Goal: Transaction & Acquisition: Obtain resource

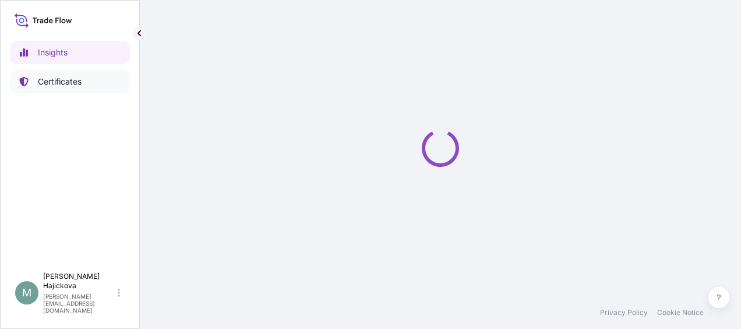
click at [60, 78] on p "Certificates" at bounding box center [60, 82] width 44 height 12
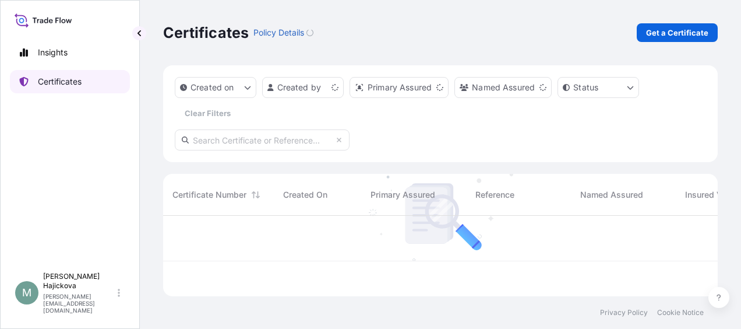
scroll to position [78, 545]
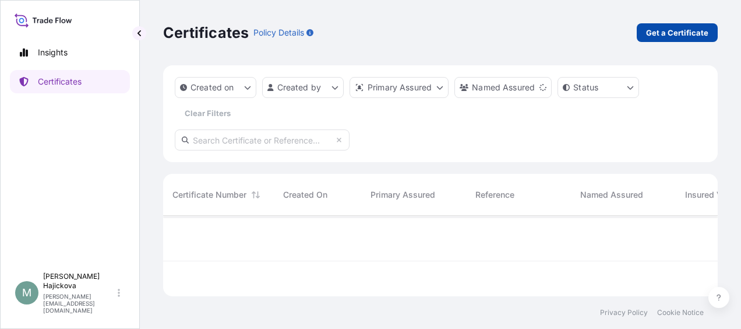
click at [697, 33] on p "Get a Certificate" at bounding box center [677, 33] width 62 height 12
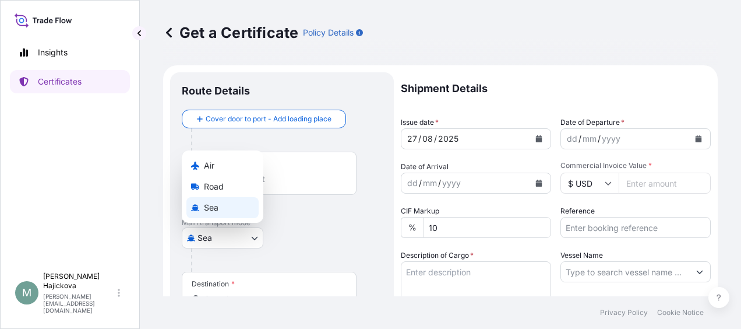
click at [259, 238] on body "Insights Certificates M [PERSON_NAME] [PERSON_NAME][EMAIL_ADDRESS][DOMAIN_NAME]…" at bounding box center [370, 164] width 741 height 329
click at [226, 158] on div "Air" at bounding box center [222, 165] width 72 height 21
select select "Air"
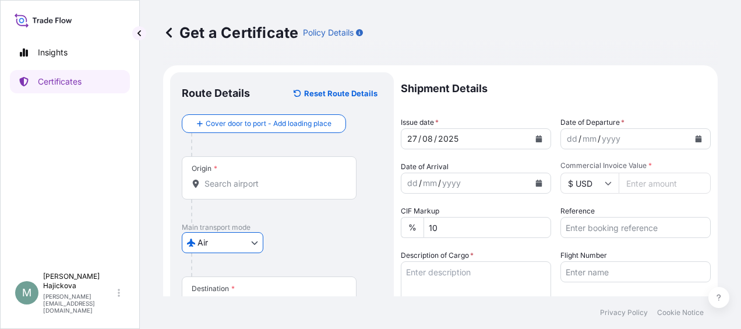
click at [294, 224] on p "Main transport mode" at bounding box center [282, 227] width 200 height 9
click at [256, 178] on input "Origin *" at bounding box center [274, 184] width 138 height 12
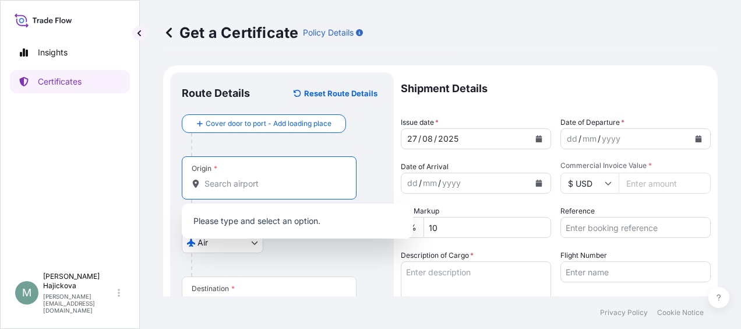
paste input "[GEOGRAPHIC_DATA]"
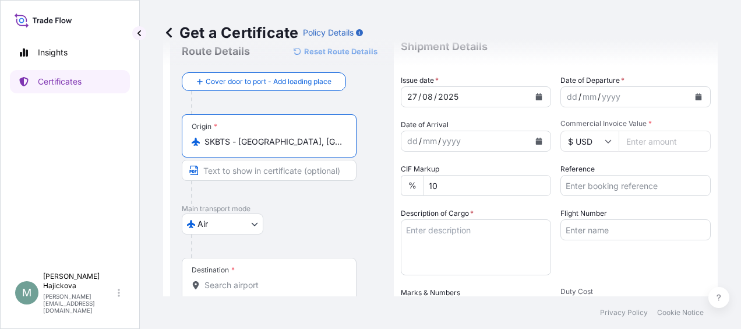
scroll to position [58, 0]
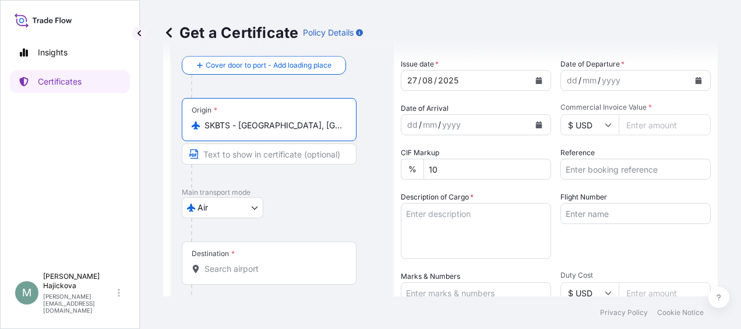
type input "SKBTS - [GEOGRAPHIC_DATA], [GEOGRAPHIC_DATA]"
click at [305, 256] on div "Destination *" at bounding box center [269, 262] width 175 height 43
click at [305, 263] on input "Destination *" at bounding box center [274, 269] width 138 height 12
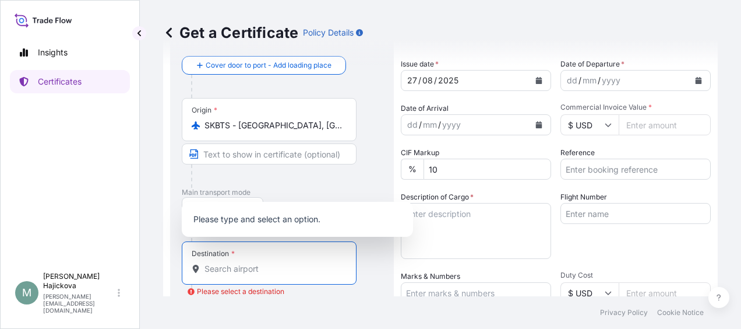
paste input "[GEOGRAPHIC_DATA]"
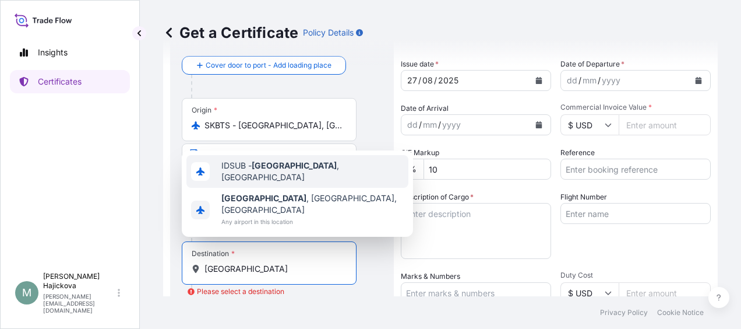
click at [279, 188] on div "IDSUB - [GEOGRAPHIC_DATA] , [GEOGRAPHIC_DATA]" at bounding box center [297, 171] width 222 height 33
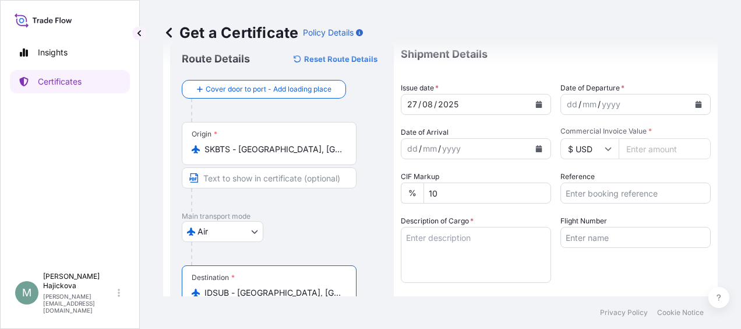
scroll to position [0, 0]
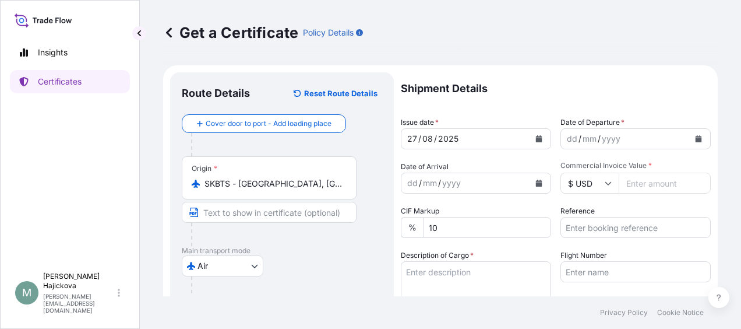
type input "IDSUB - [GEOGRAPHIC_DATA], [GEOGRAPHIC_DATA]"
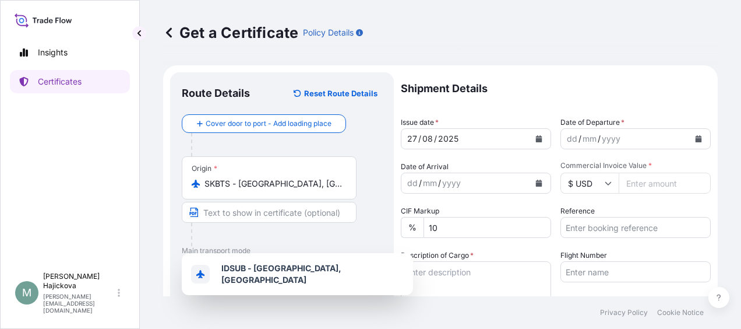
click at [536, 139] on icon "Calendar" at bounding box center [539, 138] width 6 height 7
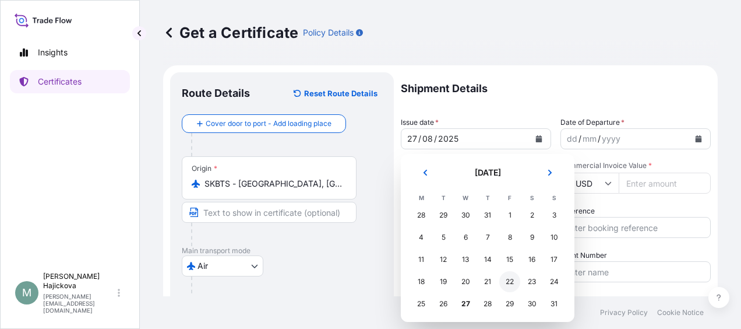
click at [509, 280] on div "22" at bounding box center [509, 281] width 21 height 21
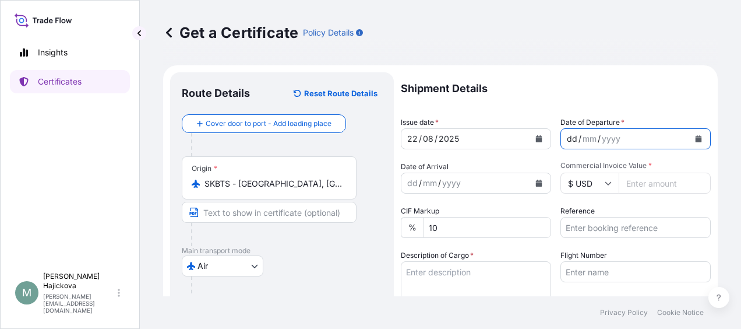
click at [629, 138] on div "dd / mm / yyyy" at bounding box center [625, 138] width 128 height 21
click at [695, 137] on icon "Calendar" at bounding box center [698, 138] width 7 height 7
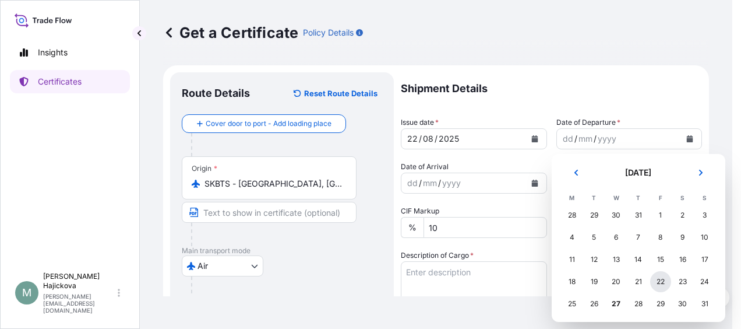
click at [656, 279] on div "22" at bounding box center [660, 281] width 21 height 21
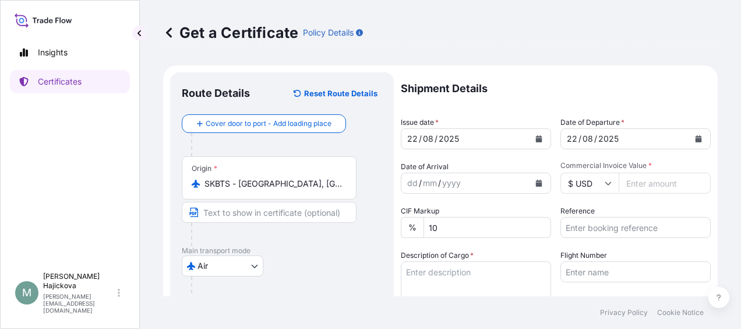
click at [645, 182] on input "Commercial Invoice Value *" at bounding box center [665, 182] width 92 height 21
paste input "1782.00"
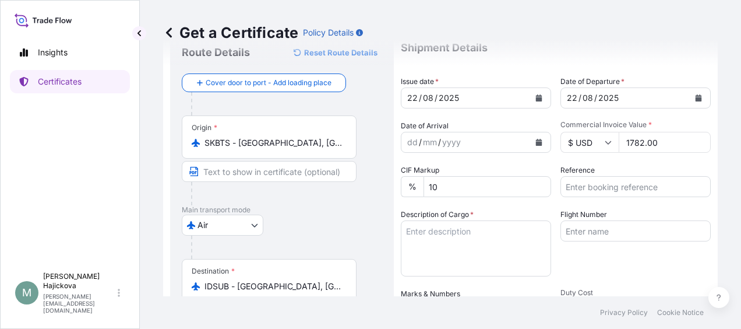
scroll to position [58, 0]
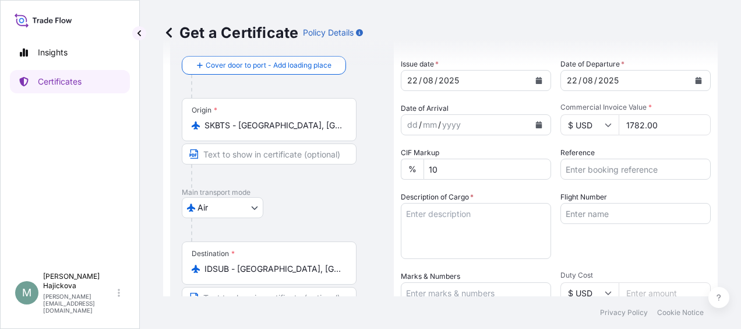
type input "1782.00"
click at [645, 172] on input "Reference" at bounding box center [636, 168] width 150 height 21
paste input "86570489"
paste input "H075590"
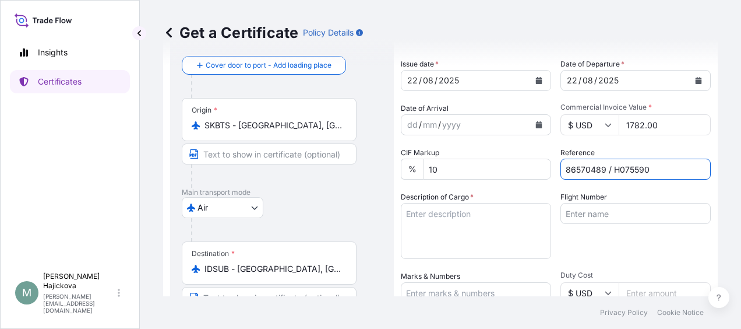
type input "86570489 / H075590"
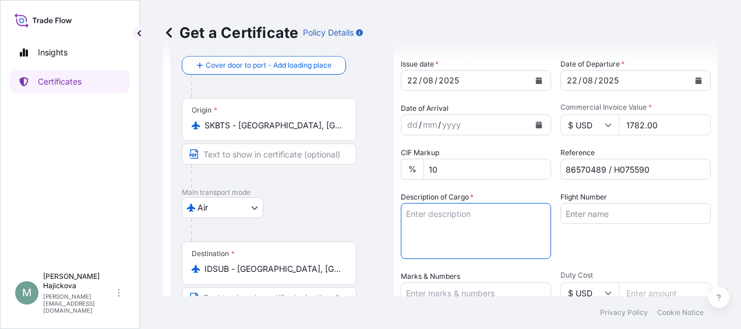
click at [499, 221] on textarea "Description of Cargo *" at bounding box center [476, 231] width 150 height 56
paste textarea "MERIZET 100"
paste textarea "16 Bags"
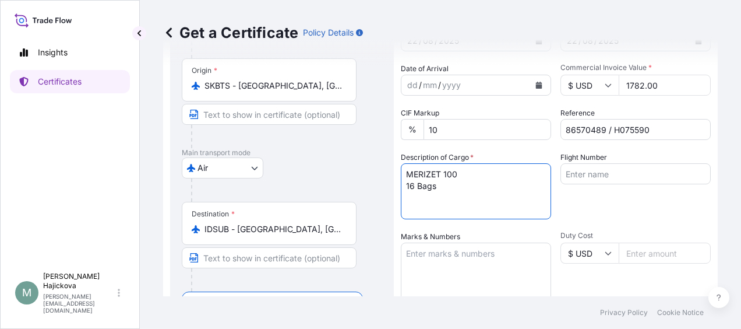
scroll to position [117, 0]
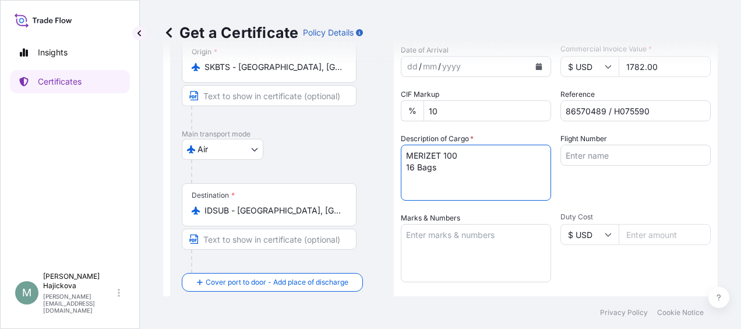
type textarea "MERIZET 100 16 Bags"
click at [479, 230] on textarea "Marks & Numbers" at bounding box center [476, 253] width 150 height 58
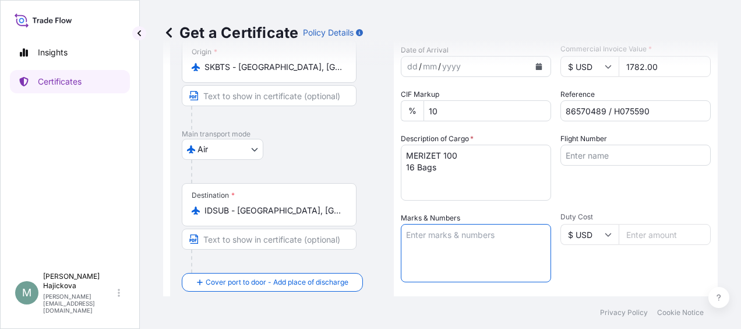
paste textarea "86570489"
paste textarea "H075590"
type textarea "86570489 H075590"
click at [599, 155] on input "Flight Number" at bounding box center [636, 155] width 150 height 21
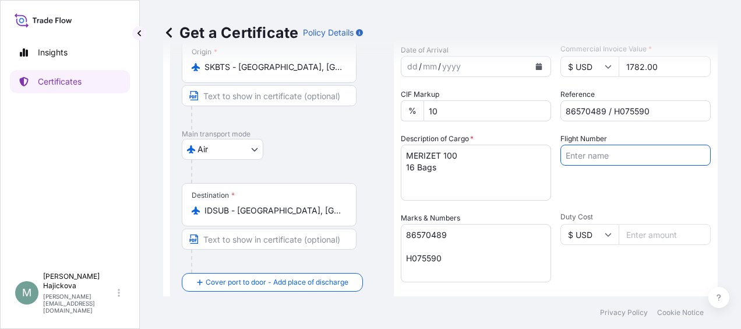
click at [578, 184] on div "Flight Number" at bounding box center [636, 167] width 150 height 68
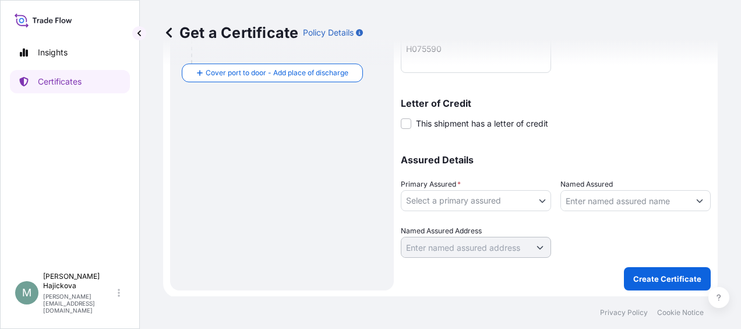
scroll to position [326, 0]
click at [538, 200] on body "Insights Certificates M [PERSON_NAME] [PERSON_NAME][EMAIL_ADDRESS][DOMAIN_NAME]…" at bounding box center [370, 164] width 741 height 329
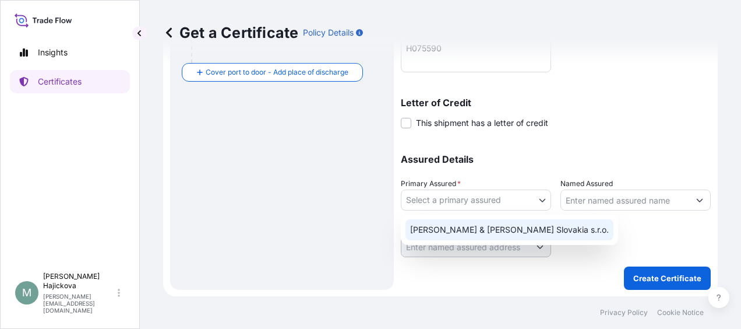
click at [502, 227] on div "[PERSON_NAME] & [PERSON_NAME] Slovakia s.r.o." at bounding box center [510, 229] width 208 height 21
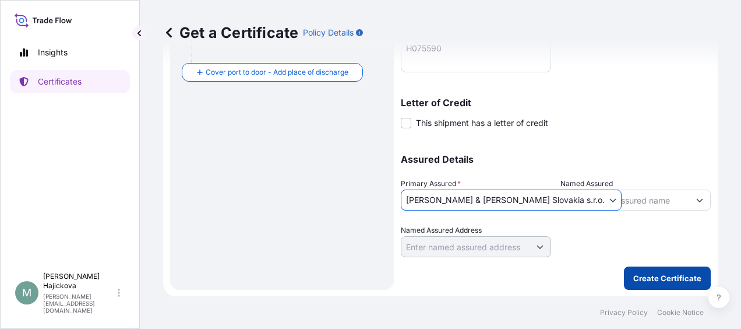
click at [656, 277] on p "Create Certificate" at bounding box center [667, 278] width 68 height 12
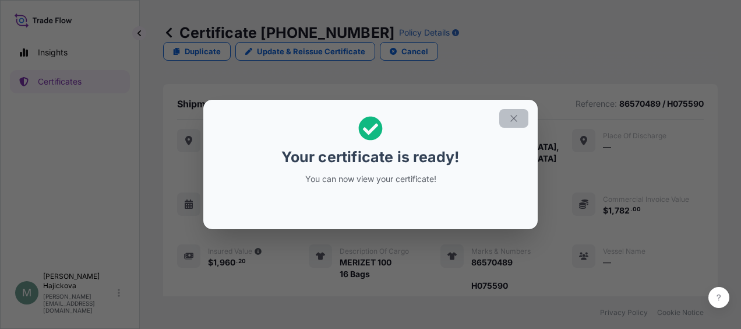
click at [524, 120] on button "button" at bounding box center [513, 118] width 29 height 19
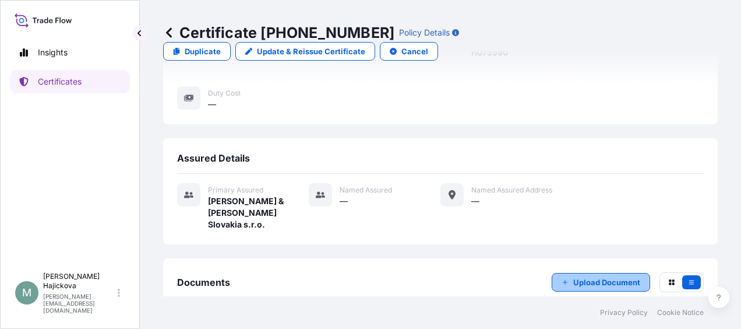
scroll to position [260, 0]
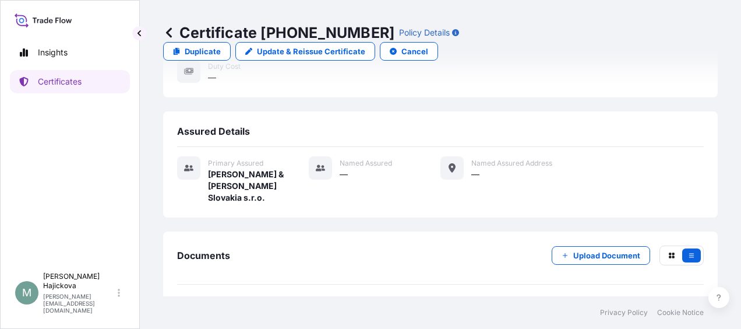
click at [622, 305] on div "[DATE]T06:56:22.003998" at bounding box center [643, 311] width 101 height 12
